Goal: Task Accomplishment & Management: Complete application form

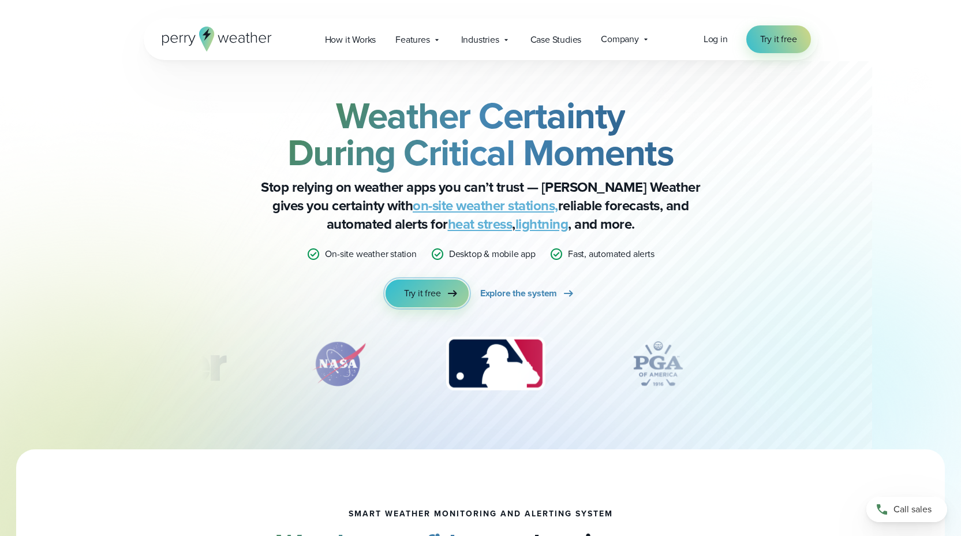
click at [437, 295] on span "Try it free" at bounding box center [422, 293] width 37 height 14
